Goal: Navigation & Orientation: Find specific page/section

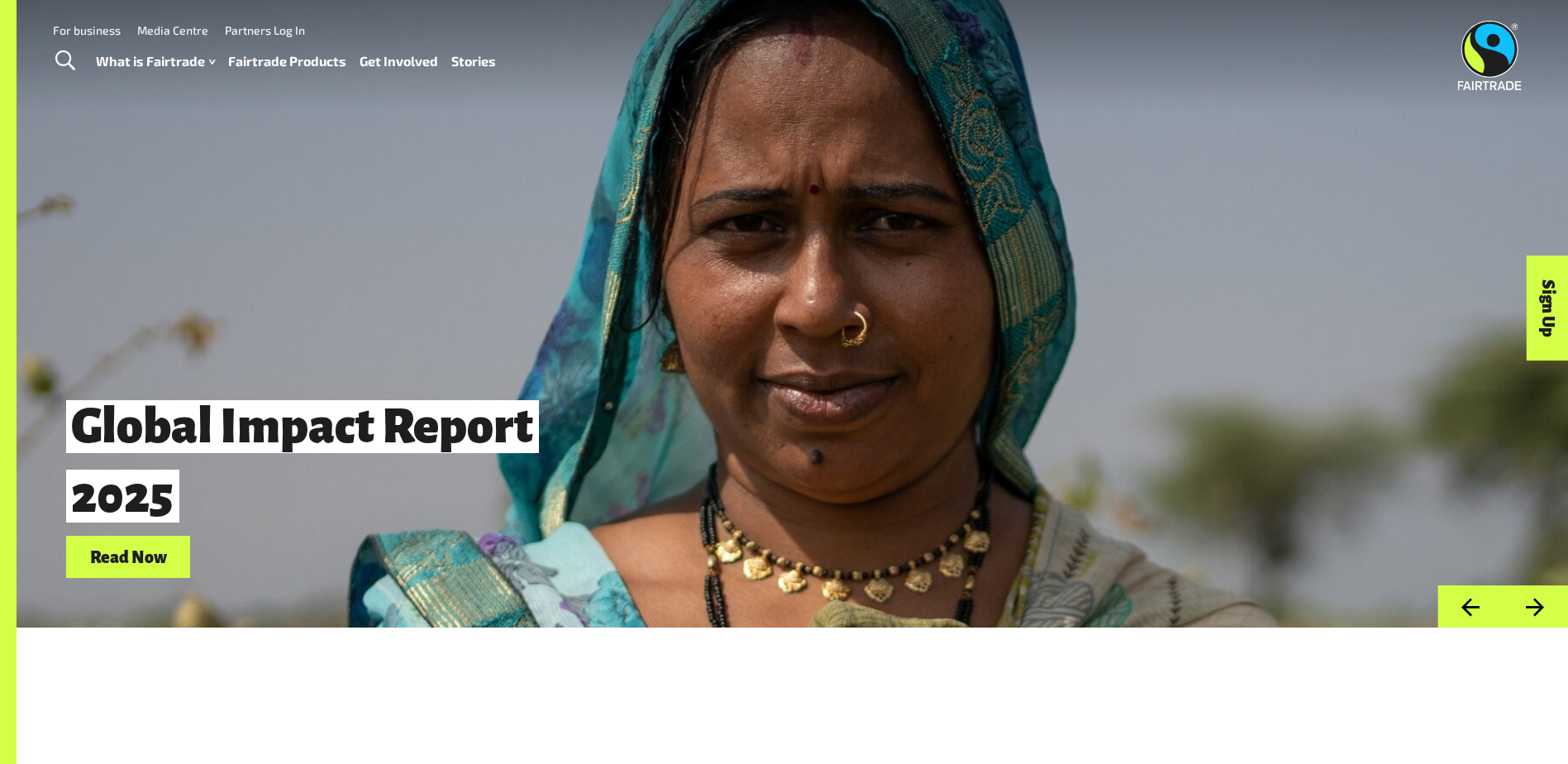
click at [86, 30] on link "For business" at bounding box center [87, 30] width 68 height 14
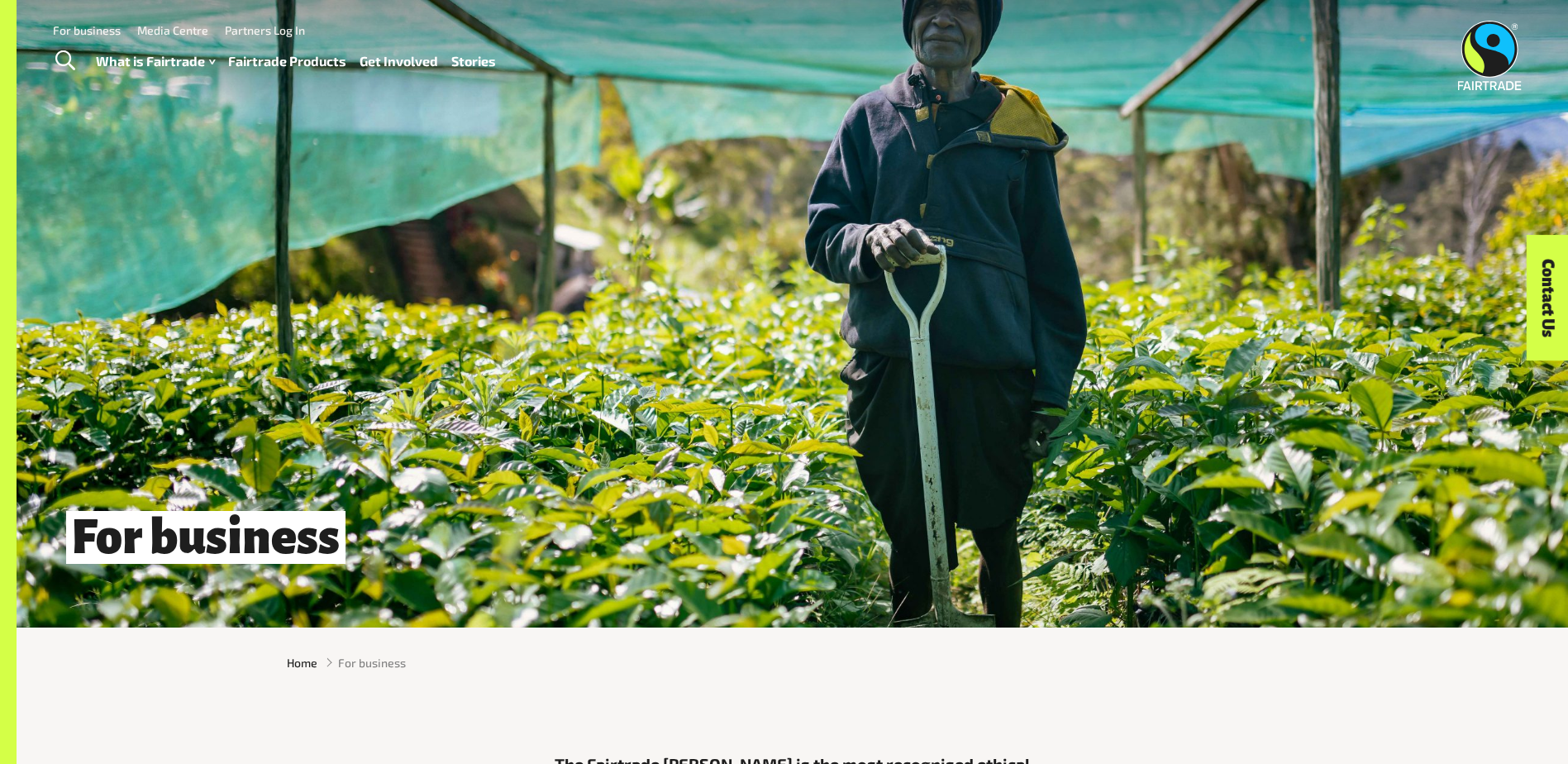
click at [311, 57] on link "Fairtrade Products" at bounding box center [287, 61] width 118 height 24
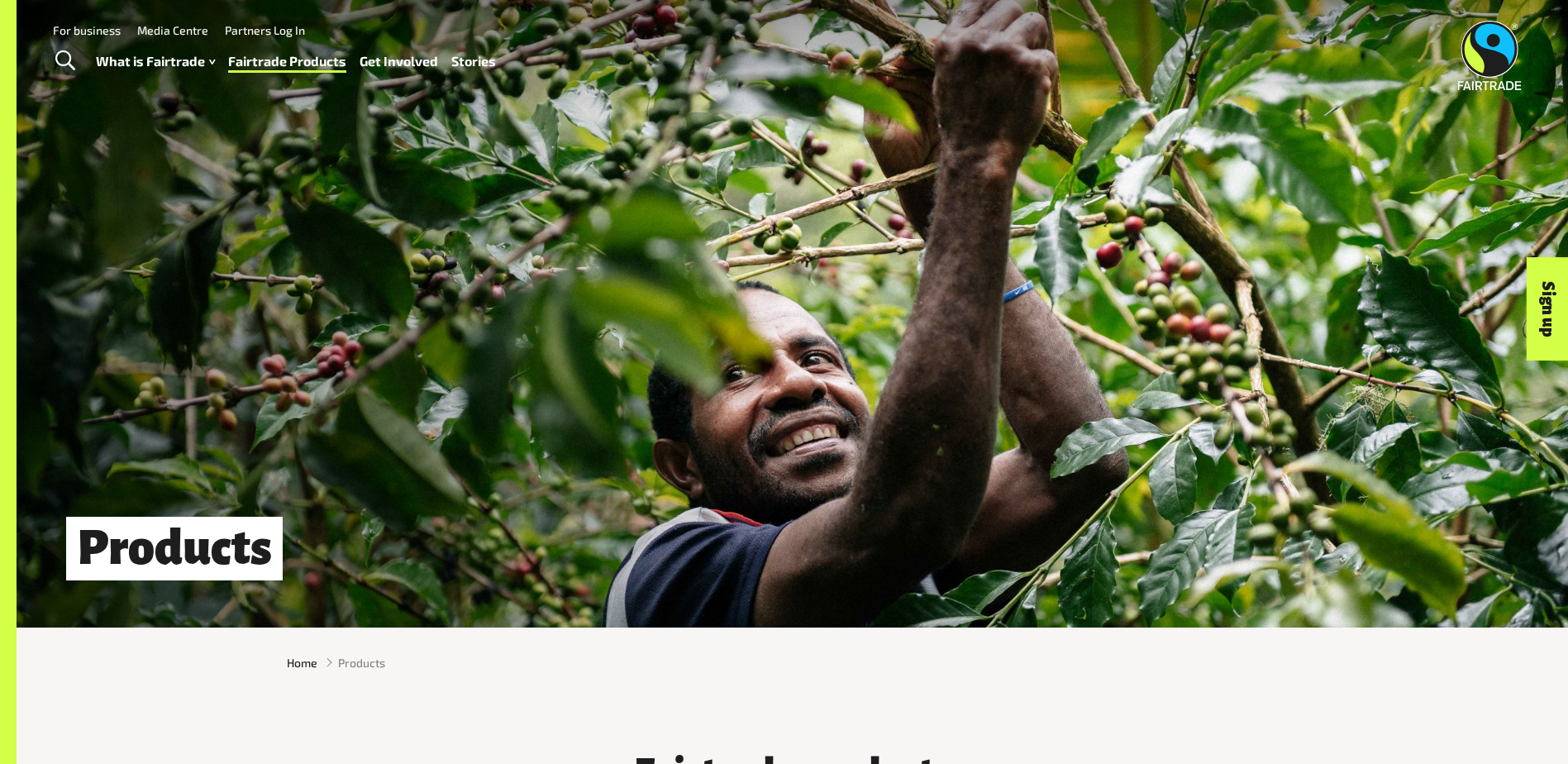
click at [1490, 55] on img at bounding box center [1489, 56] width 63 height 70
